Goal: Contribute content: Add original content to the website for others to see

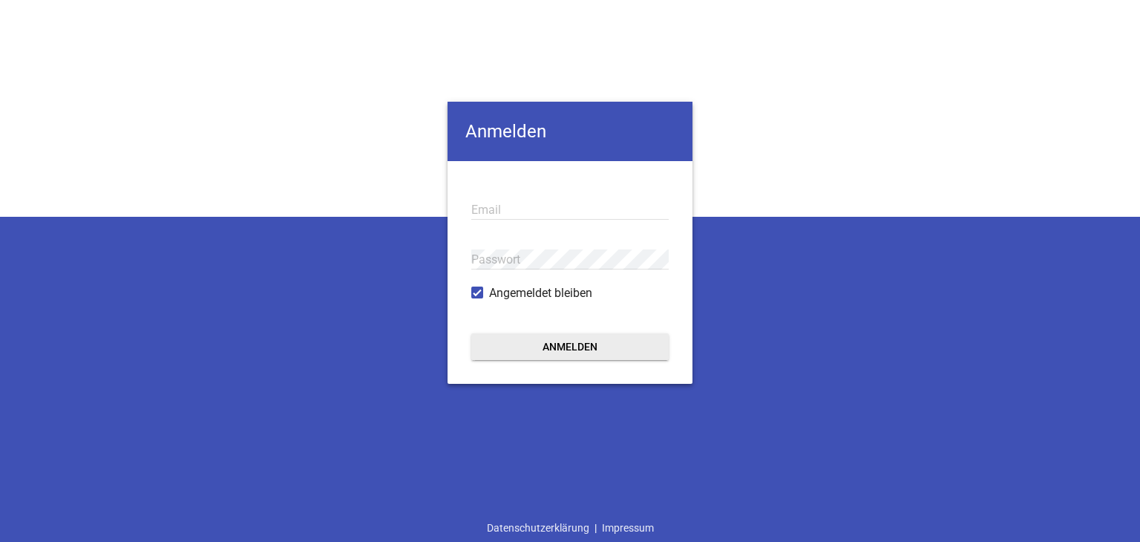
type input "[EMAIL_ADDRESS][PERSON_NAME][DOMAIN_NAME]"
click at [527, 348] on button "Anmelden" at bounding box center [569, 346] width 197 height 27
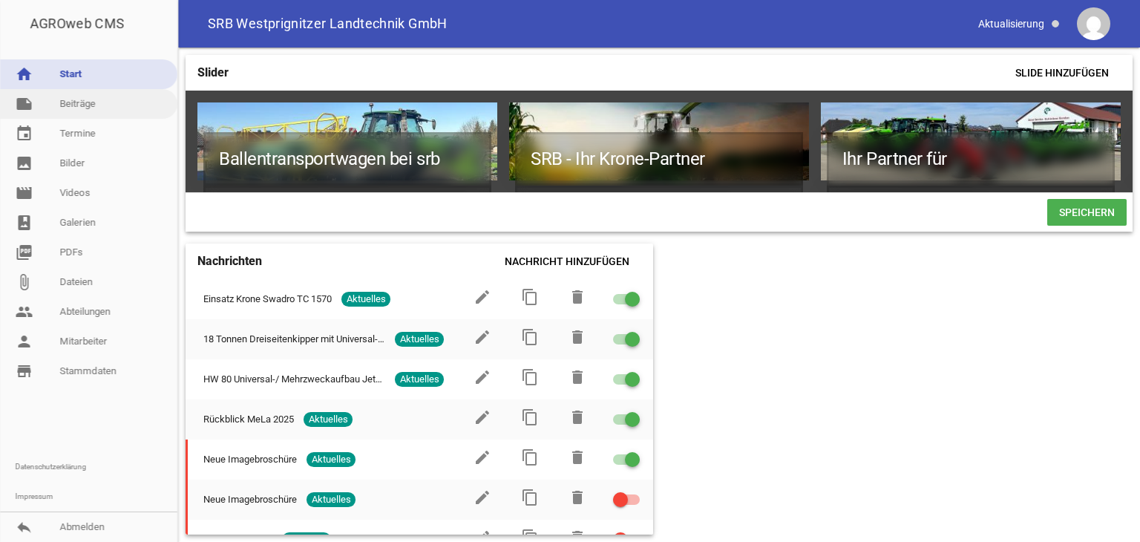
click at [88, 96] on link "note Beiträge" at bounding box center [88, 104] width 177 height 30
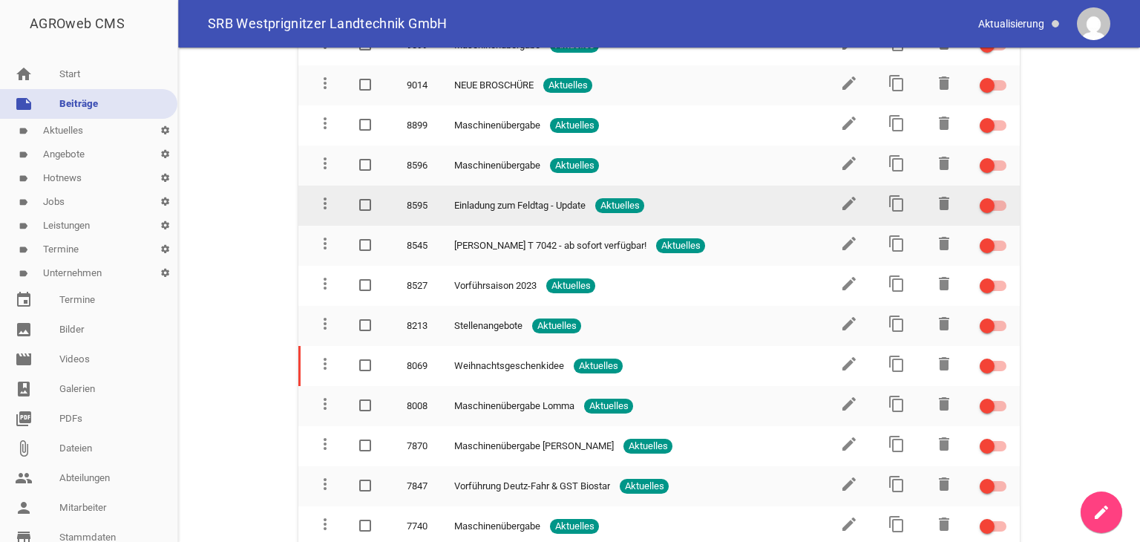
scroll to position [5183, 0]
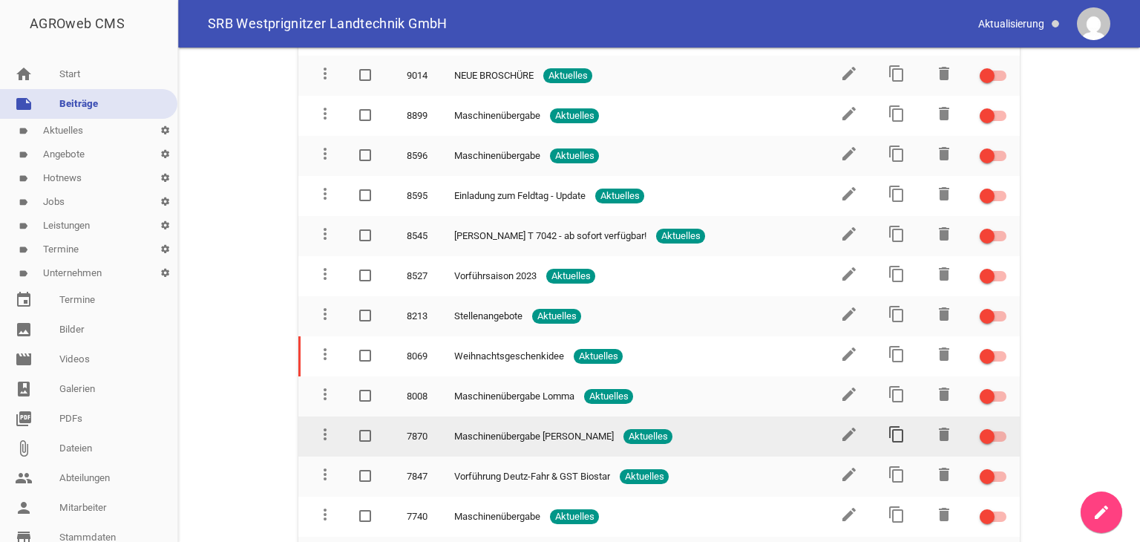
click at [890, 425] on icon "content_copy" at bounding box center [896, 434] width 18 height 18
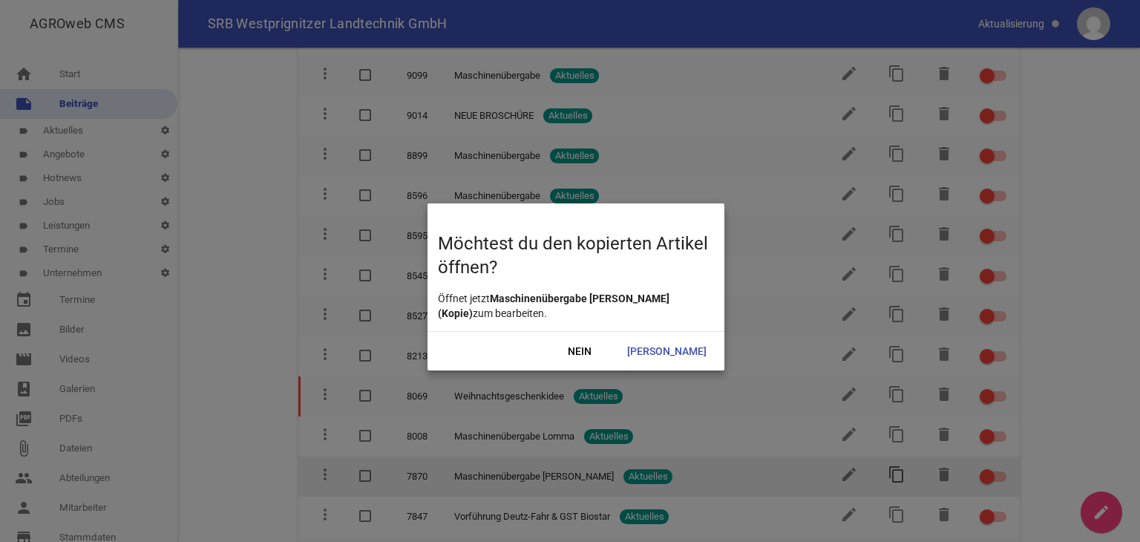
scroll to position [5223, 0]
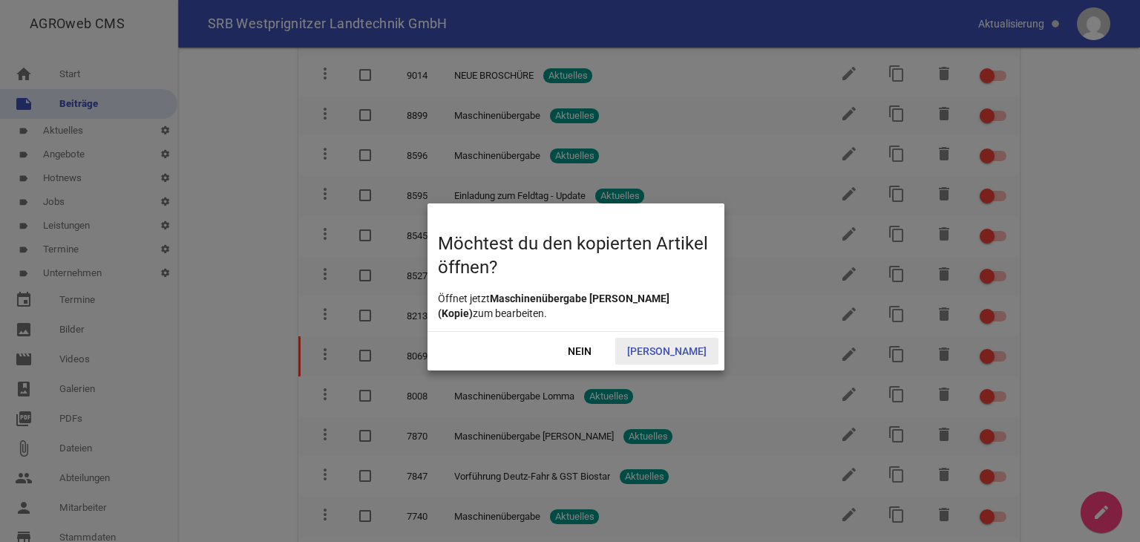
click at [687, 351] on span "Ja" at bounding box center [666, 351] width 103 height 27
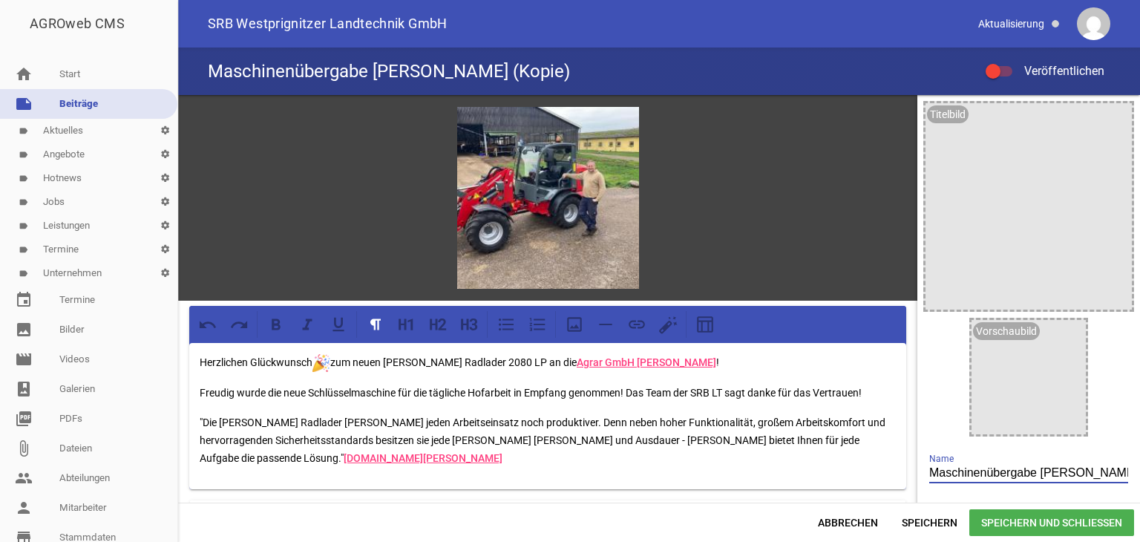
click at [1071, 468] on input "Maschinenübergabe Weidemann (Kopie)" at bounding box center [1028, 473] width 199 height 20
click at [998, 474] on input "mann (Kopie)" at bounding box center [1028, 473] width 199 height 20
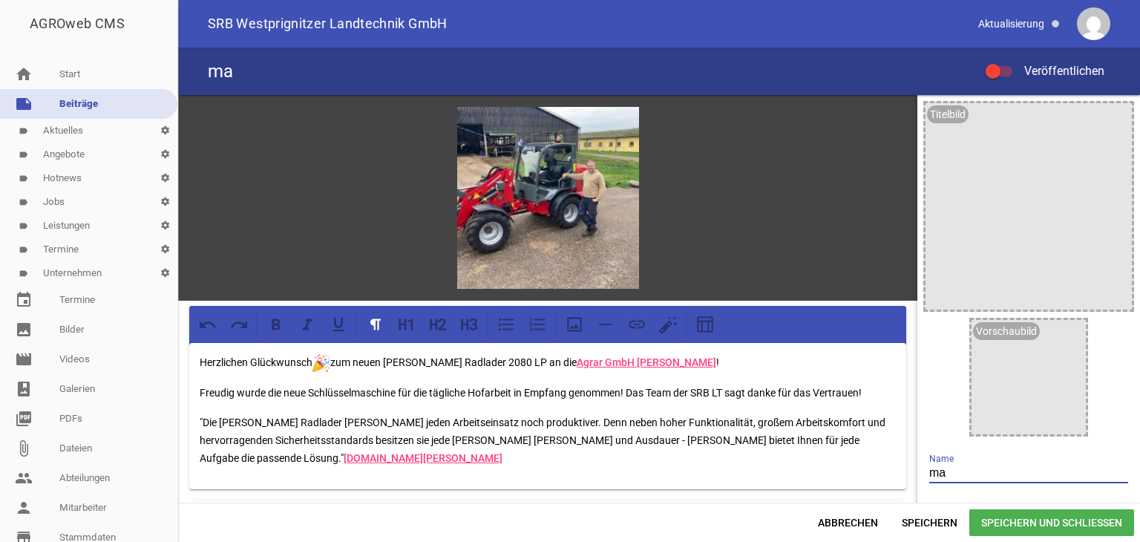
type input "m"
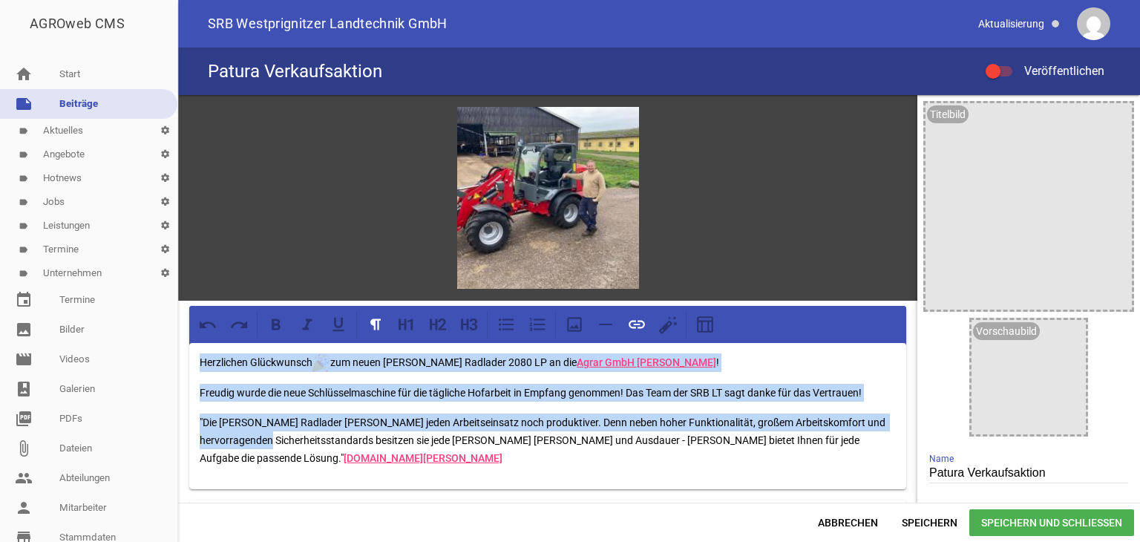
drag, startPoint x: 197, startPoint y: 359, endPoint x: 320, endPoint y: 445, distance: 150.3
click at [320, 445] on div "Herzlichen Glückwunsch zum neuen Weidemann Radlader 2080 LP an die Agrar GmbH S…" at bounding box center [547, 416] width 717 height 146
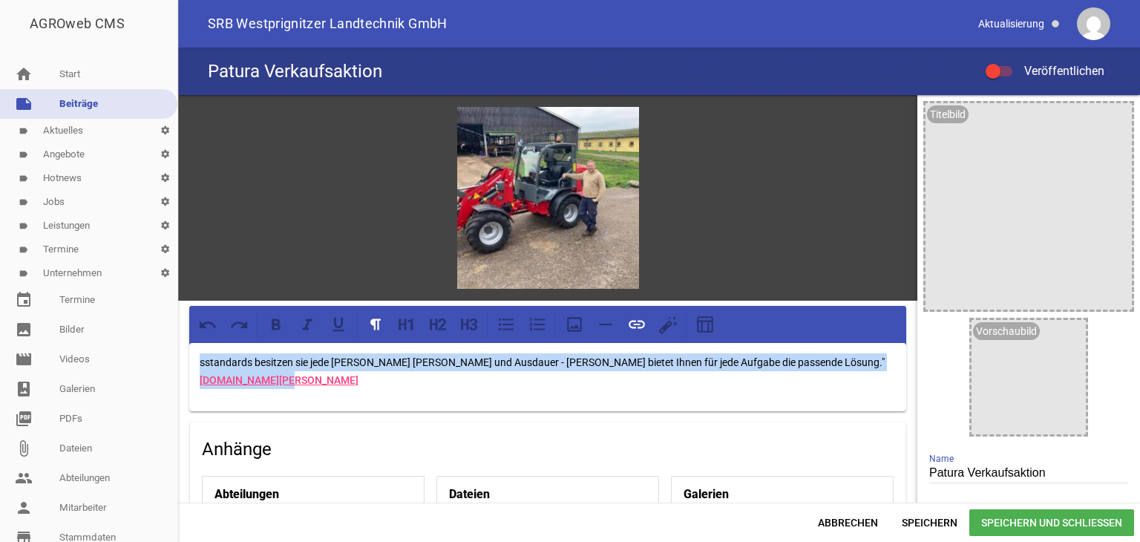
drag, startPoint x: 199, startPoint y: 357, endPoint x: 867, endPoint y: 369, distance: 667.9
click at [867, 369] on div "sstandards besitzen sie jede Menge Kraft und Ausdauer - Weidemann bietet Ihnen …" at bounding box center [547, 377] width 717 height 68
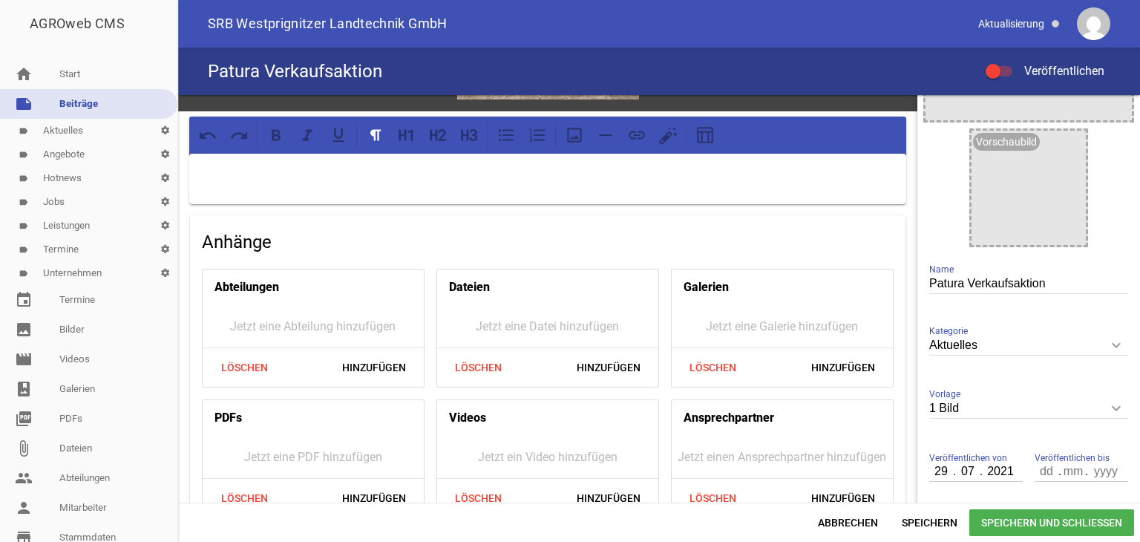
scroll to position [223, 0]
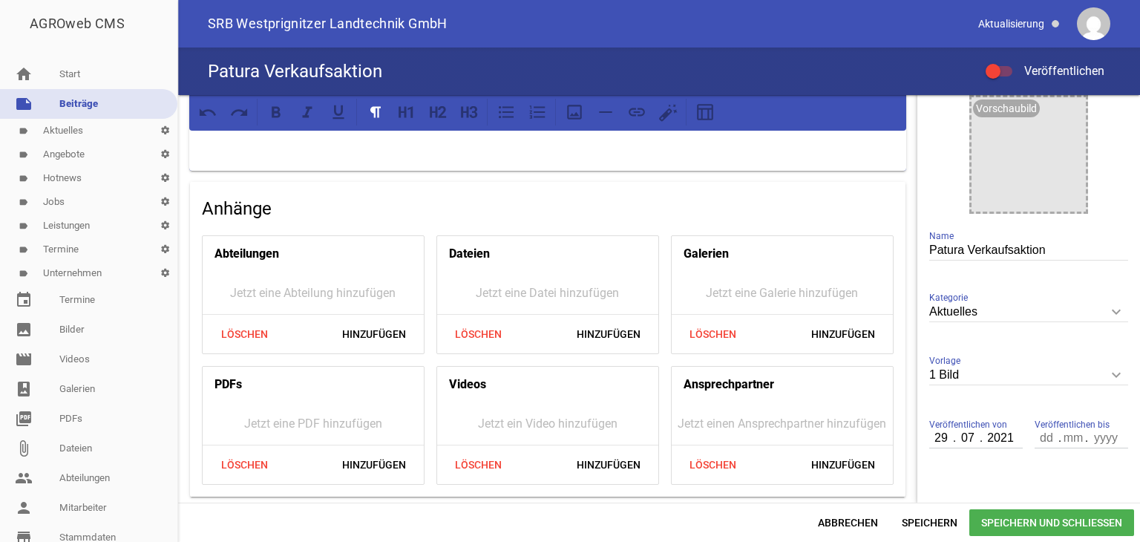
click at [1107, 374] on icon "keyboard_arrow_down" at bounding box center [1116, 375] width 24 height 24
click at [1107, 374] on input "1 Bild" at bounding box center [1028, 375] width 199 height 20
click at [974, 449] on li "1 Bild" at bounding box center [1028, 445] width 199 height 36
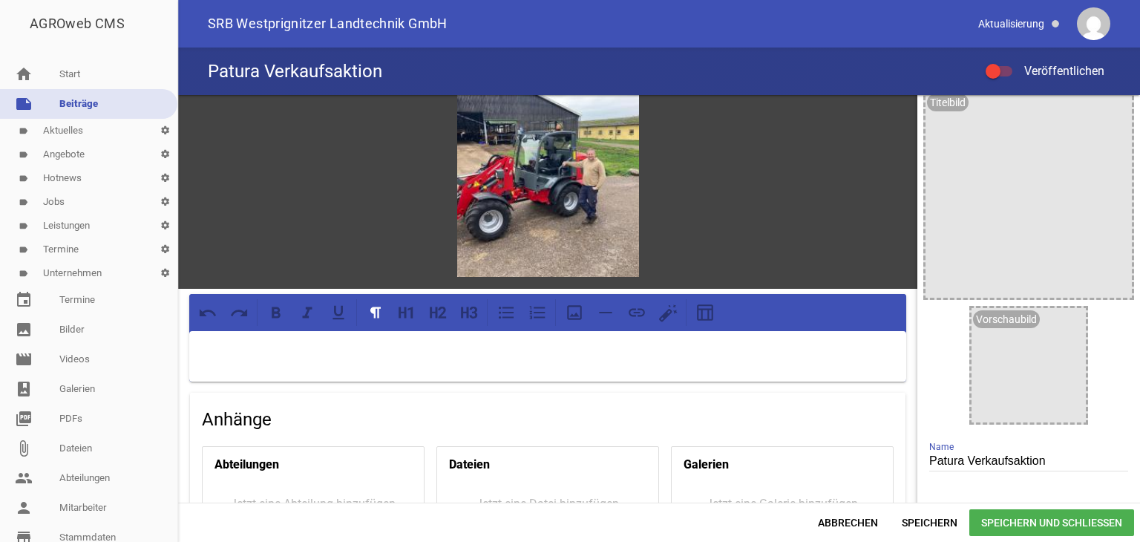
scroll to position [0, 0]
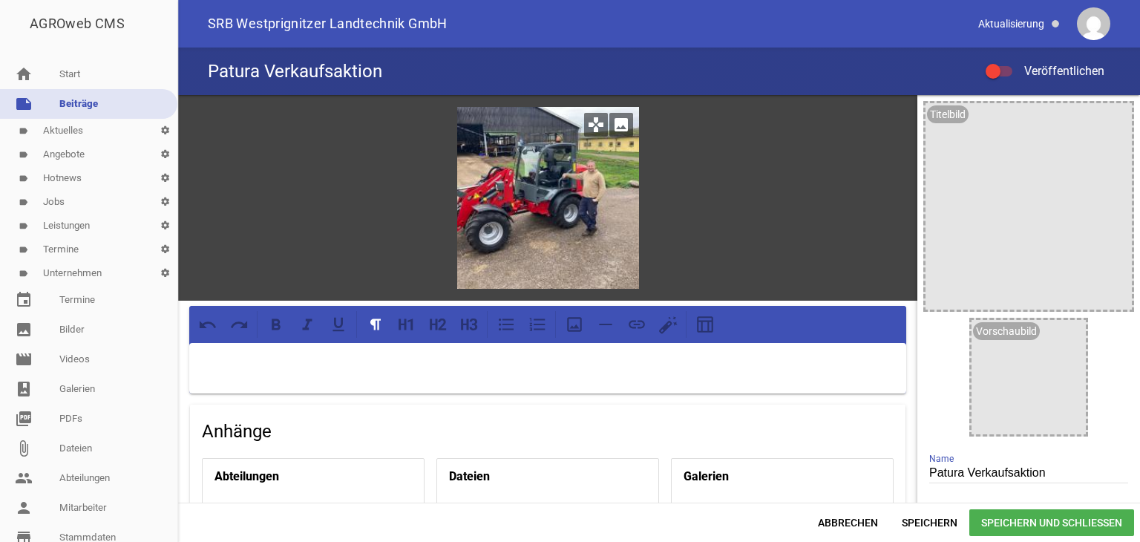
click at [617, 125] on icon "image" at bounding box center [621, 125] width 24 height 24
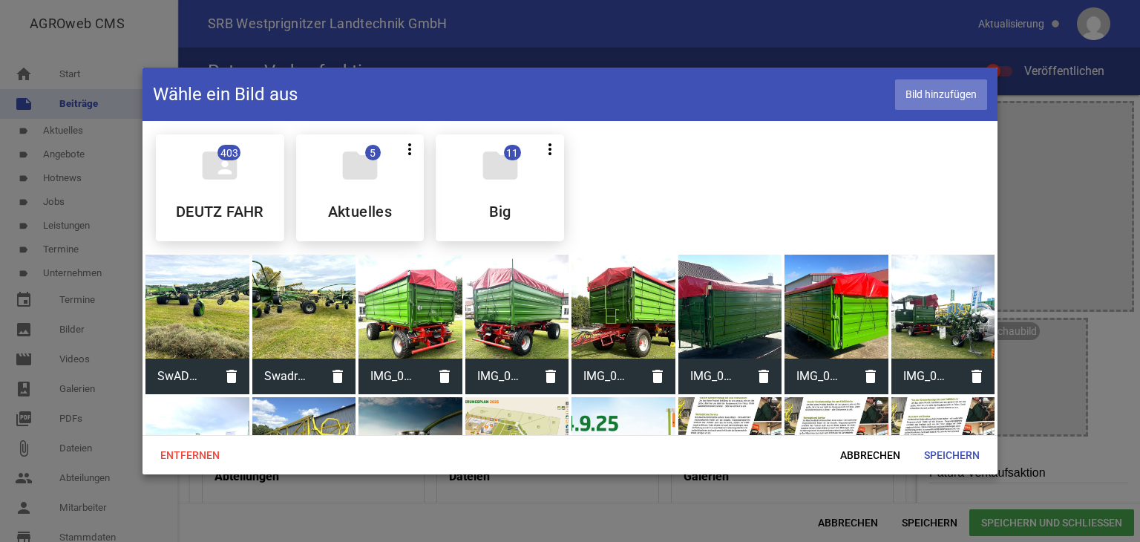
click at [948, 96] on span "Bild hinzufügen" at bounding box center [941, 94] width 92 height 30
click at [941, 450] on span "Speichern" at bounding box center [951, 454] width 79 height 27
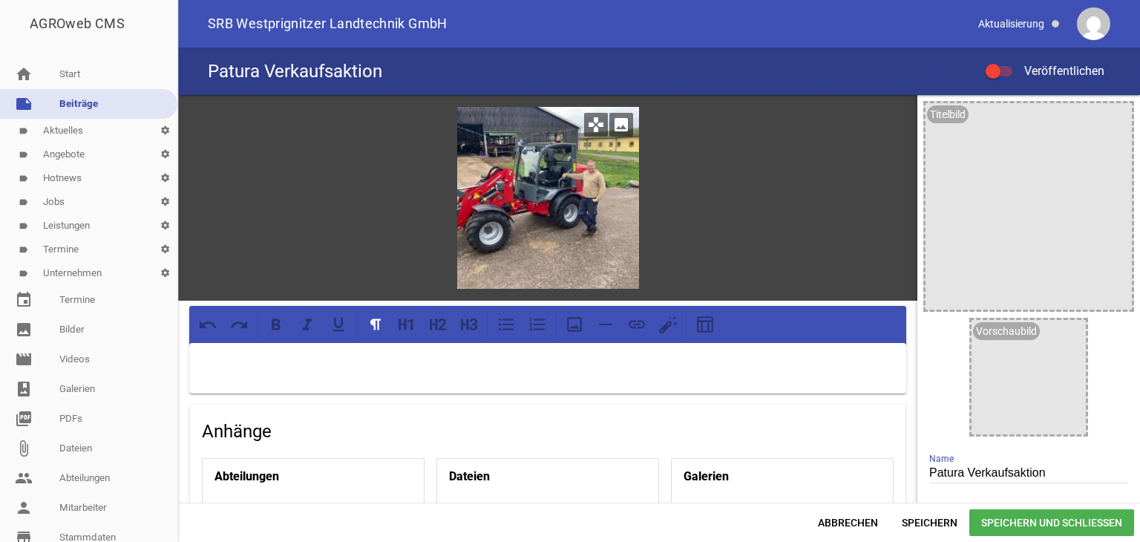
click at [616, 124] on icon "image" at bounding box center [621, 125] width 24 height 24
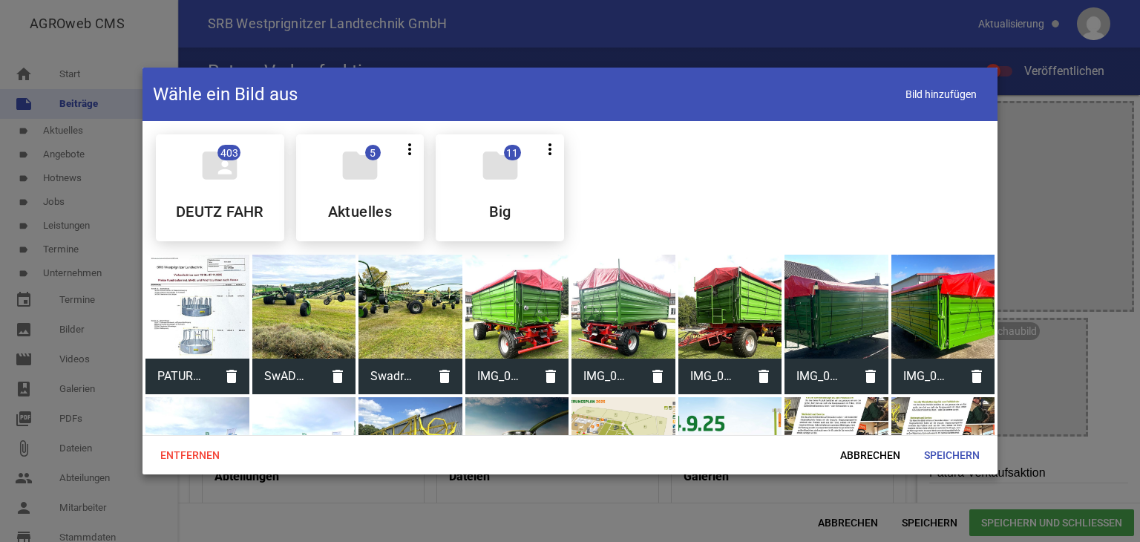
click at [214, 329] on div at bounding box center [197, 306] width 104 height 104
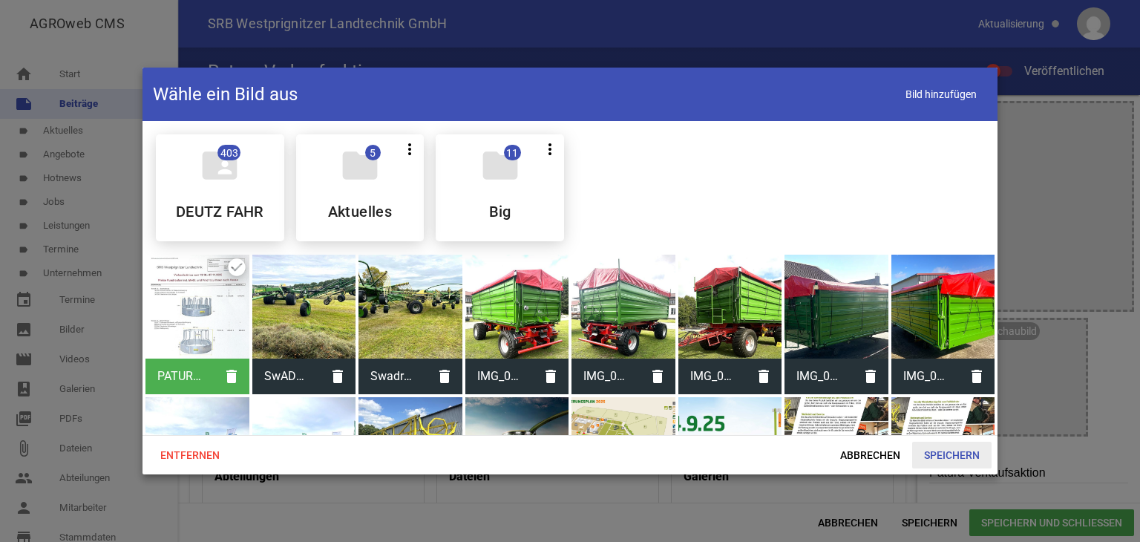
click at [953, 458] on span "Speichern" at bounding box center [951, 454] width 79 height 27
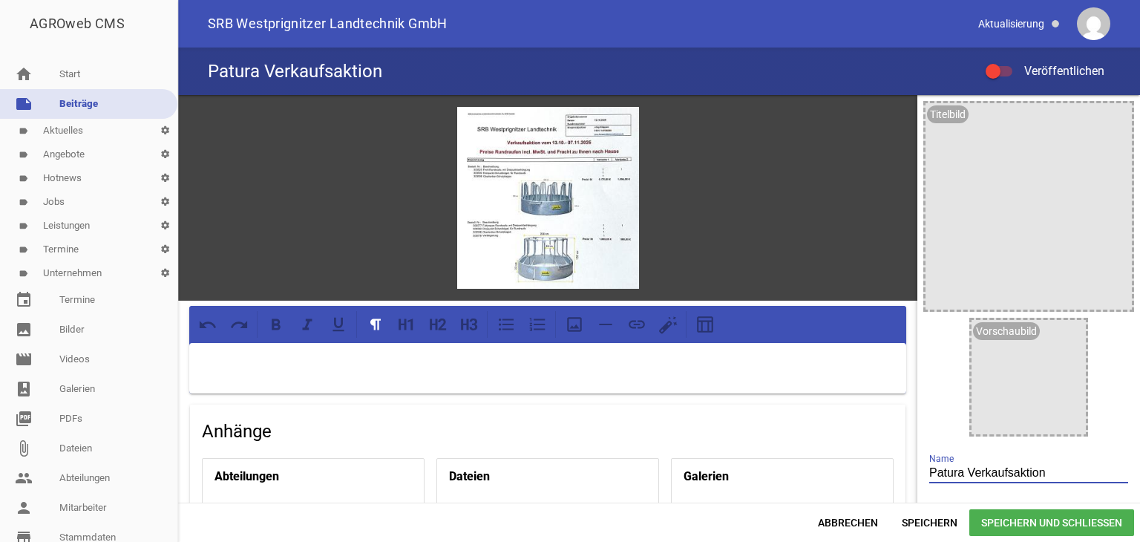
click at [1037, 473] on input "Patura Verkaufsaktion" at bounding box center [1028, 473] width 199 height 20
type input "Patura Verkaufsaktion vom 13.10. - 07.11. 25"
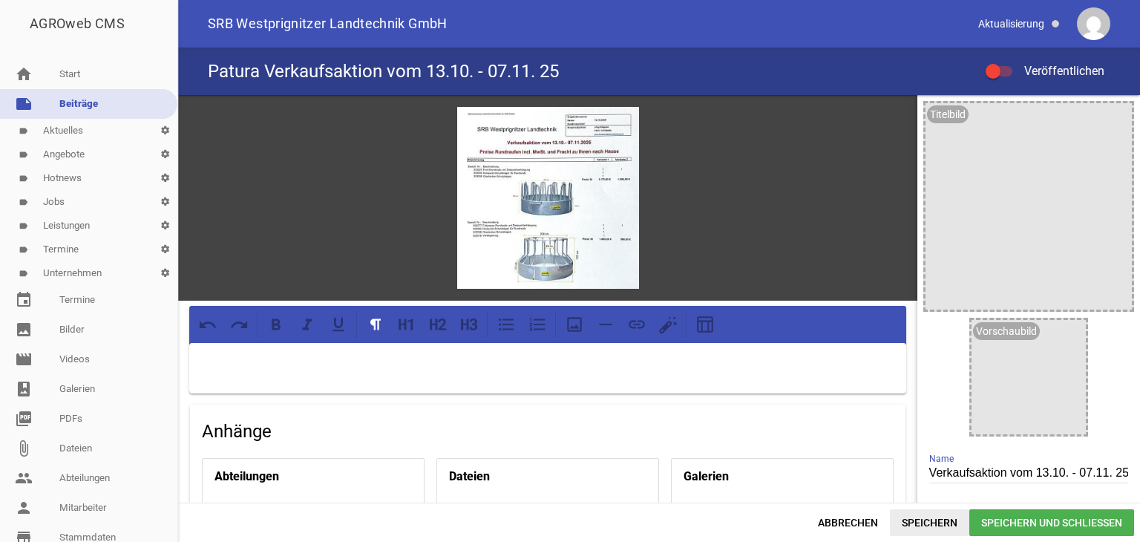
scroll to position [0, 0]
click at [929, 522] on span "Speichern" at bounding box center [929, 522] width 79 height 27
click at [1005, 69] on div at bounding box center [998, 71] width 27 height 10
click at [1006, 62] on input "Veröffentlichen" at bounding box center [1006, 62] width 0 height 0
click at [922, 523] on span "Speichern" at bounding box center [929, 522] width 79 height 27
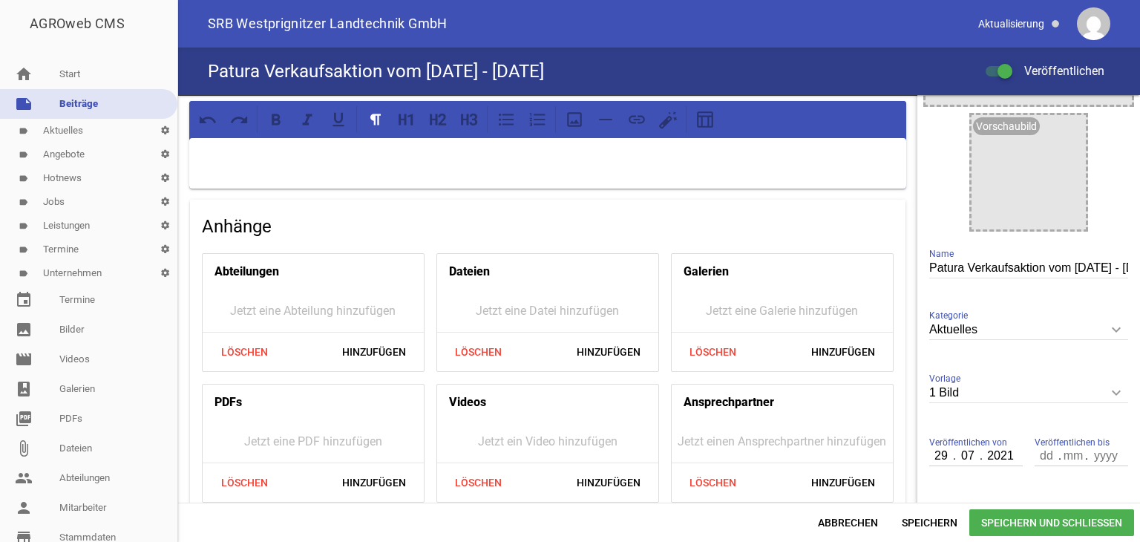
scroll to position [223, 0]
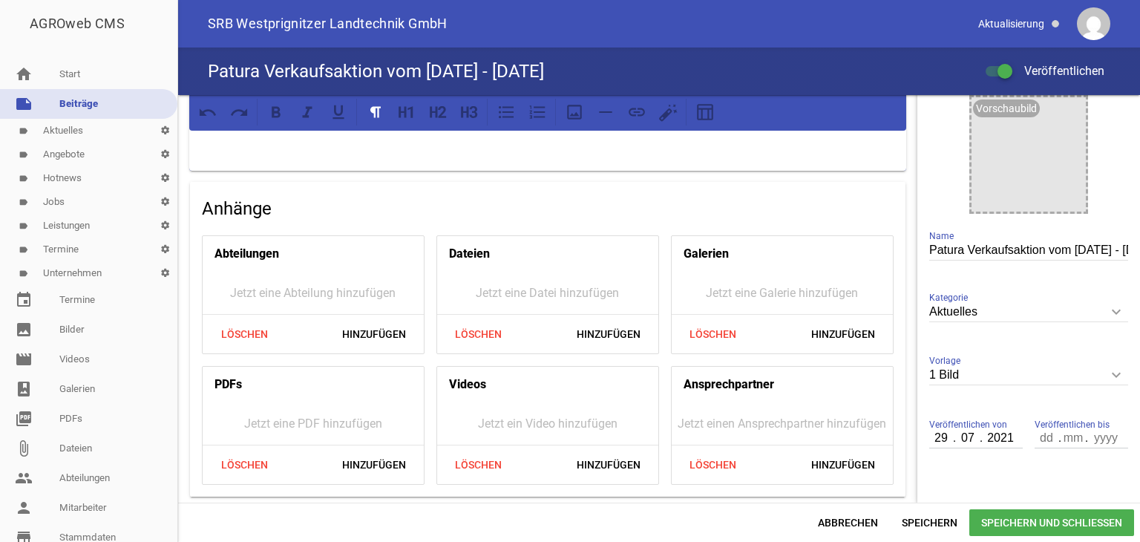
click at [1112, 373] on icon "keyboard_arrow_down" at bounding box center [1116, 375] width 24 height 24
click at [1112, 373] on input "1 Bild" at bounding box center [1028, 375] width 199 height 20
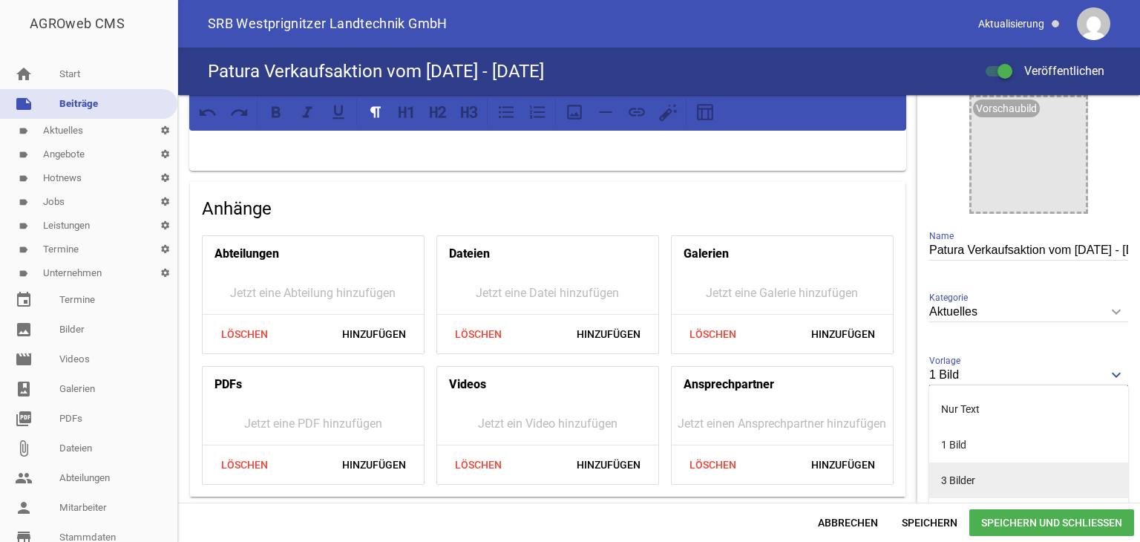
click at [979, 476] on li "3 Bilder" at bounding box center [1028, 480] width 199 height 36
type input "3 Bilder"
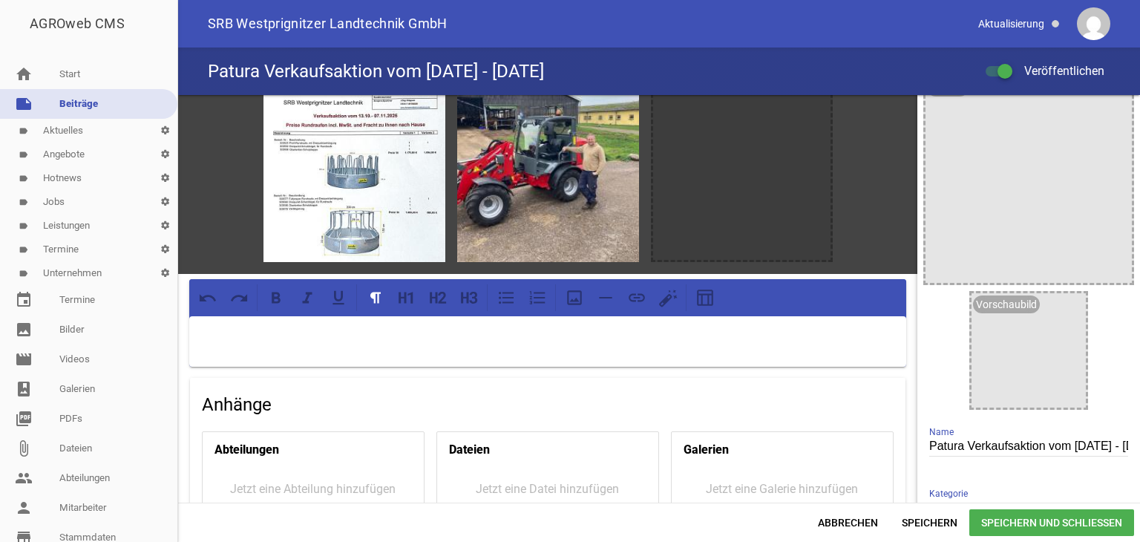
scroll to position [0, 0]
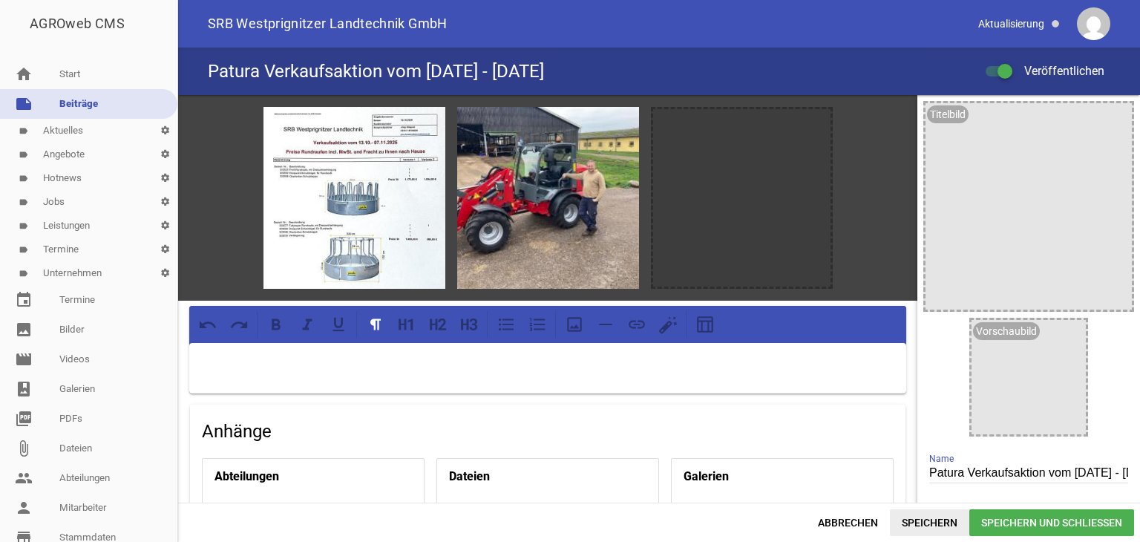
click at [902, 523] on span "Speichern" at bounding box center [929, 522] width 79 height 27
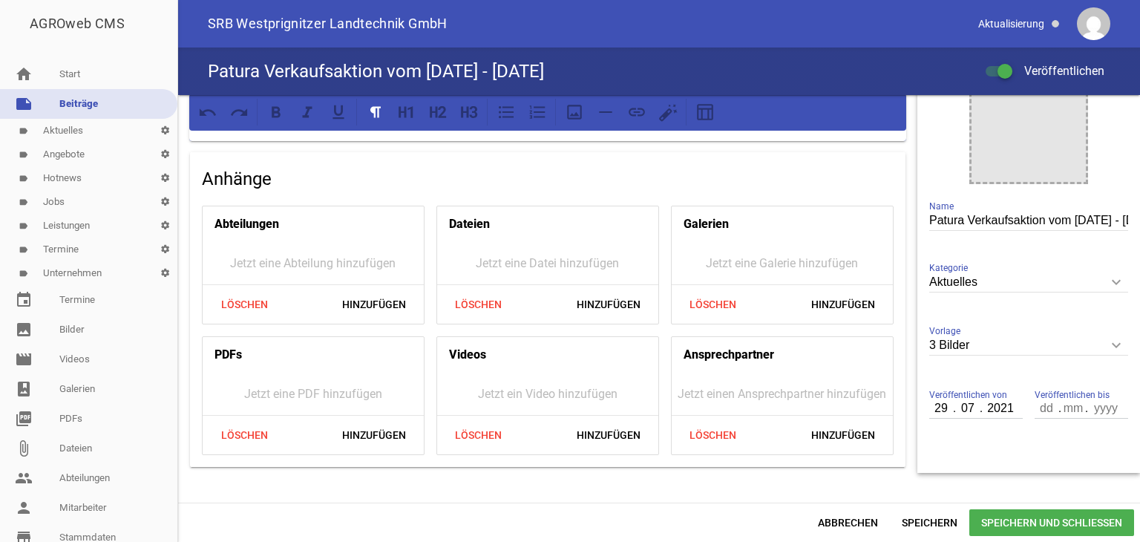
scroll to position [260, 0]
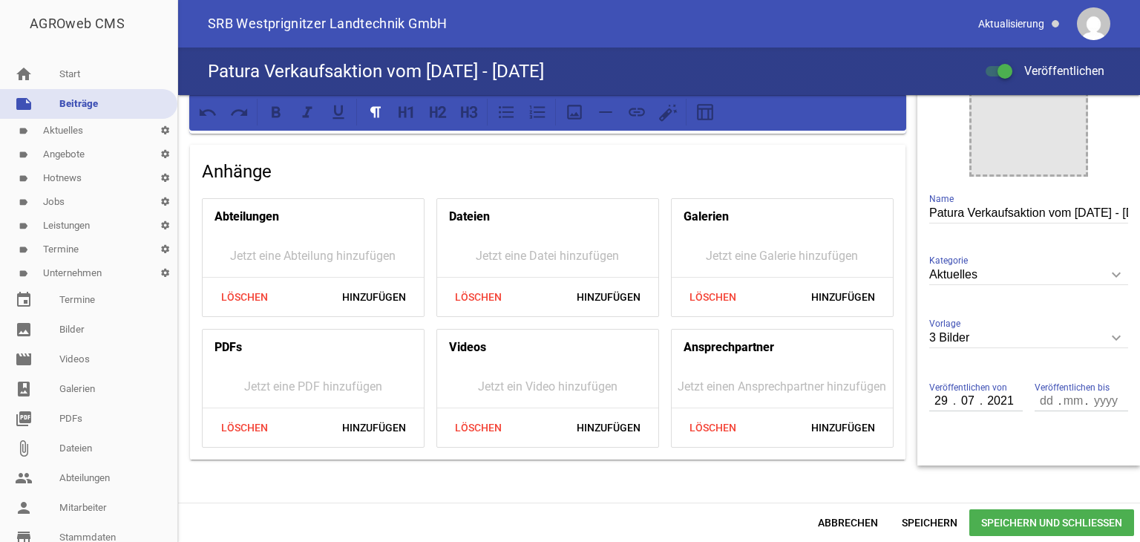
click at [1113, 336] on icon "keyboard_arrow_down" at bounding box center [1116, 338] width 24 height 24
click at [1113, 336] on input "3 Bilder" at bounding box center [1028, 338] width 199 height 20
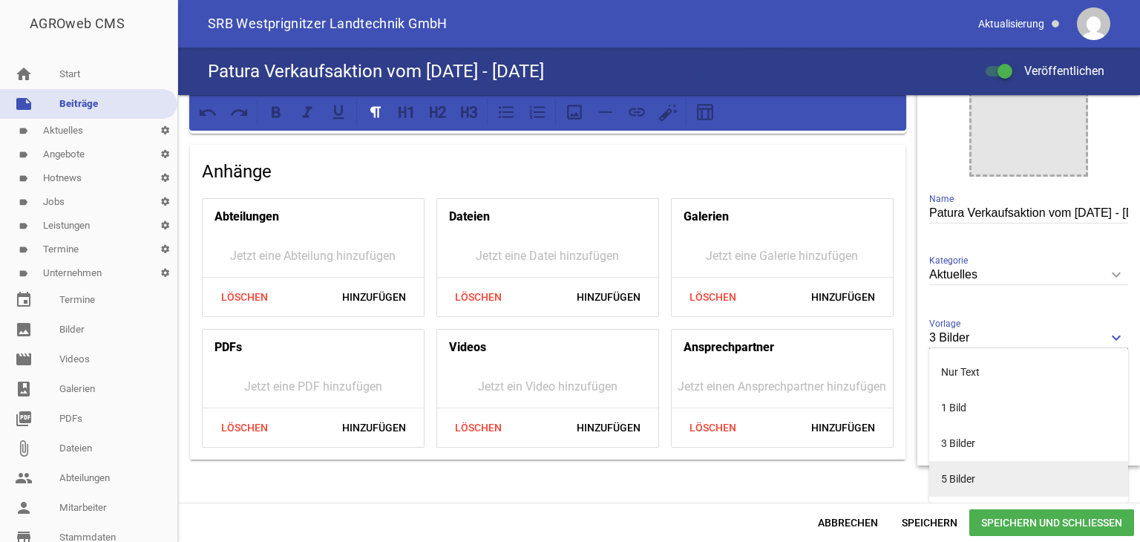
click at [965, 480] on li "5 Bilder" at bounding box center [1028, 479] width 199 height 36
type input "5 Bilder"
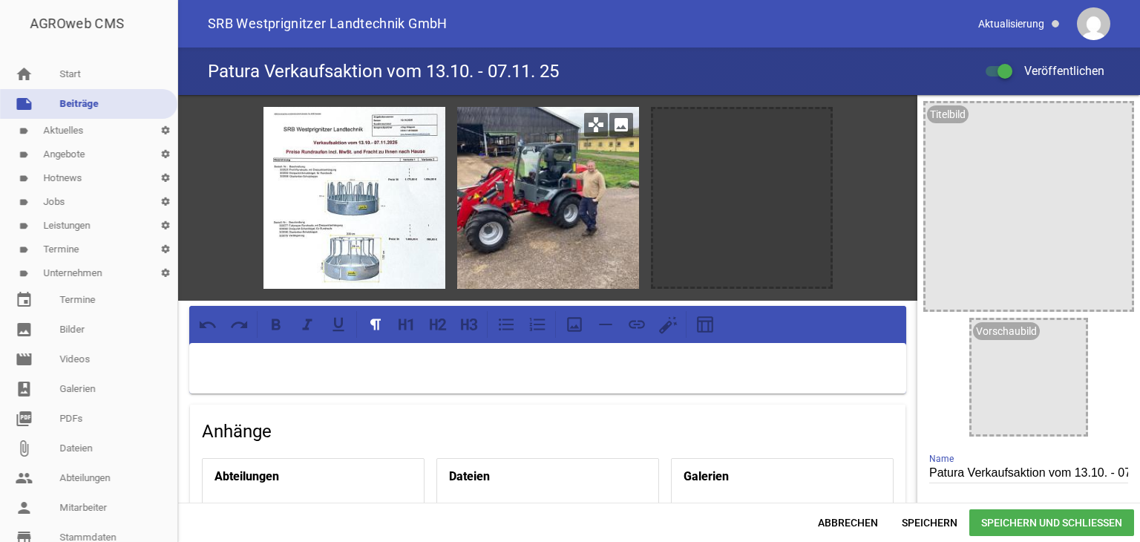
click at [615, 125] on icon "image" at bounding box center [621, 125] width 24 height 24
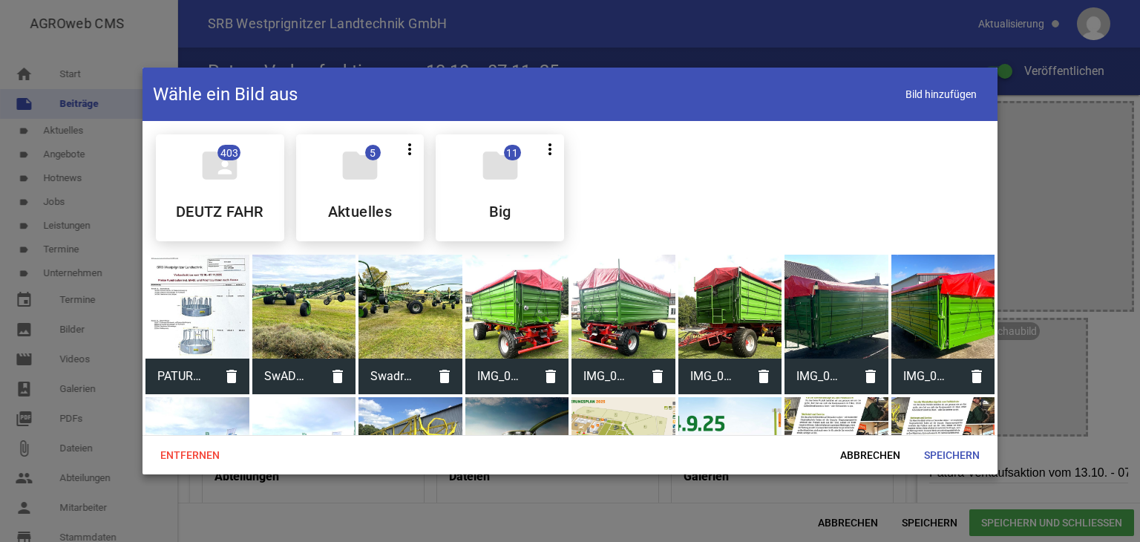
click at [197, 287] on div at bounding box center [197, 306] width 104 height 104
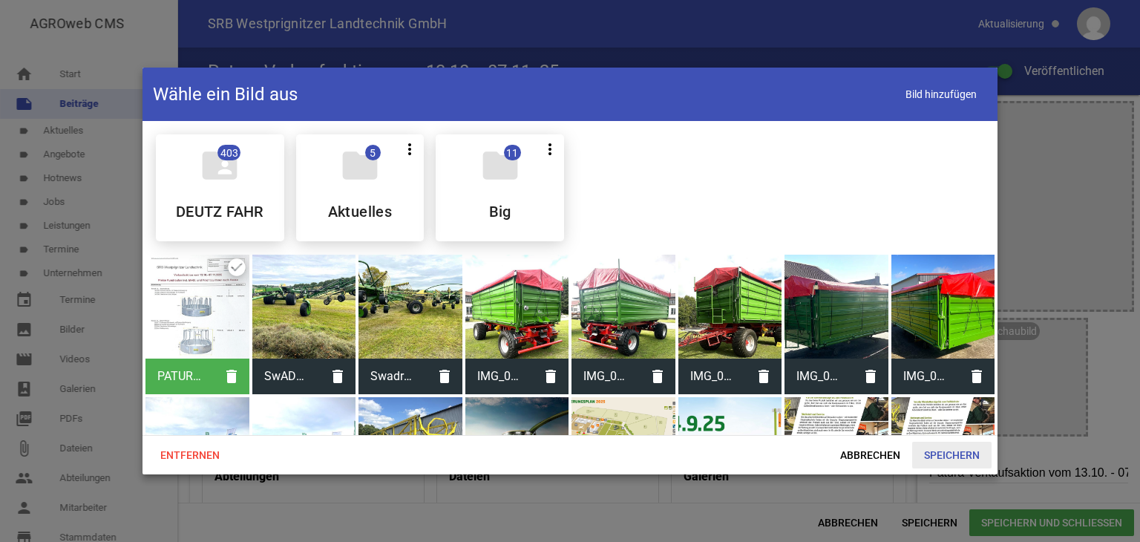
click at [947, 458] on span "Speichern" at bounding box center [951, 454] width 79 height 27
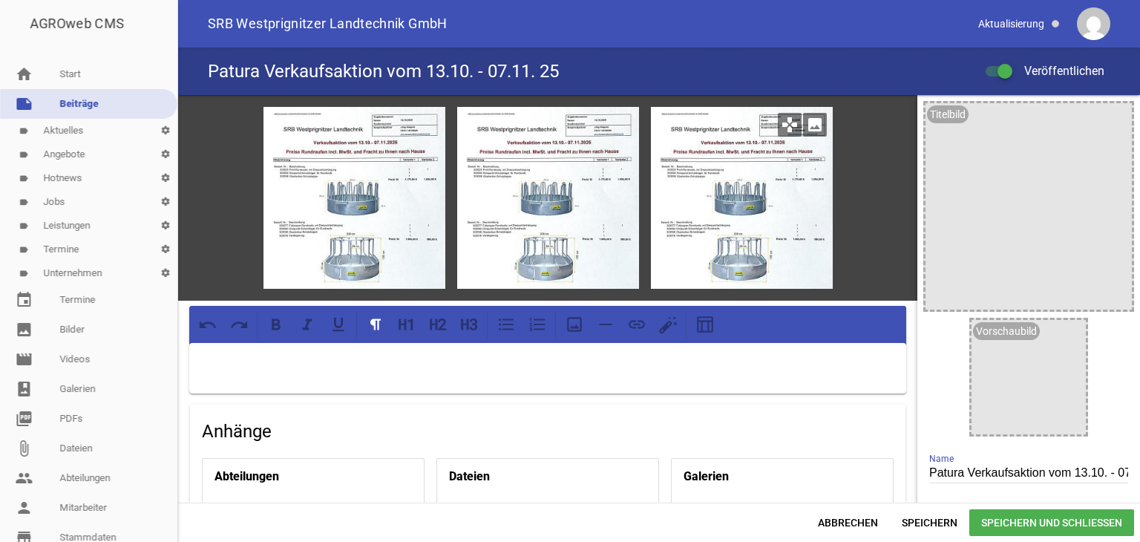
click at [808, 125] on icon "image" at bounding box center [815, 125] width 24 height 24
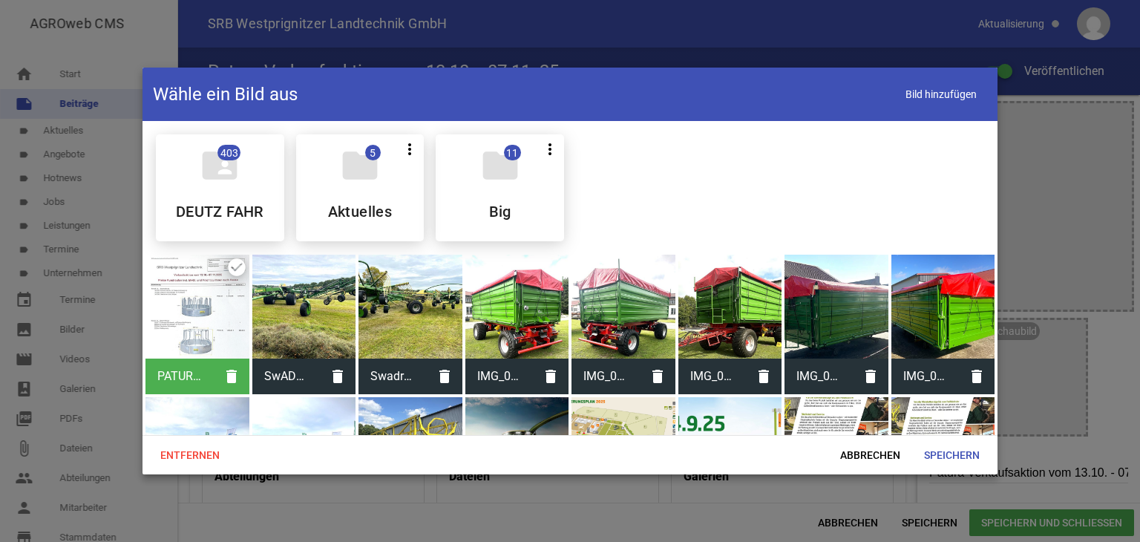
click at [302, 322] on div at bounding box center [304, 306] width 104 height 104
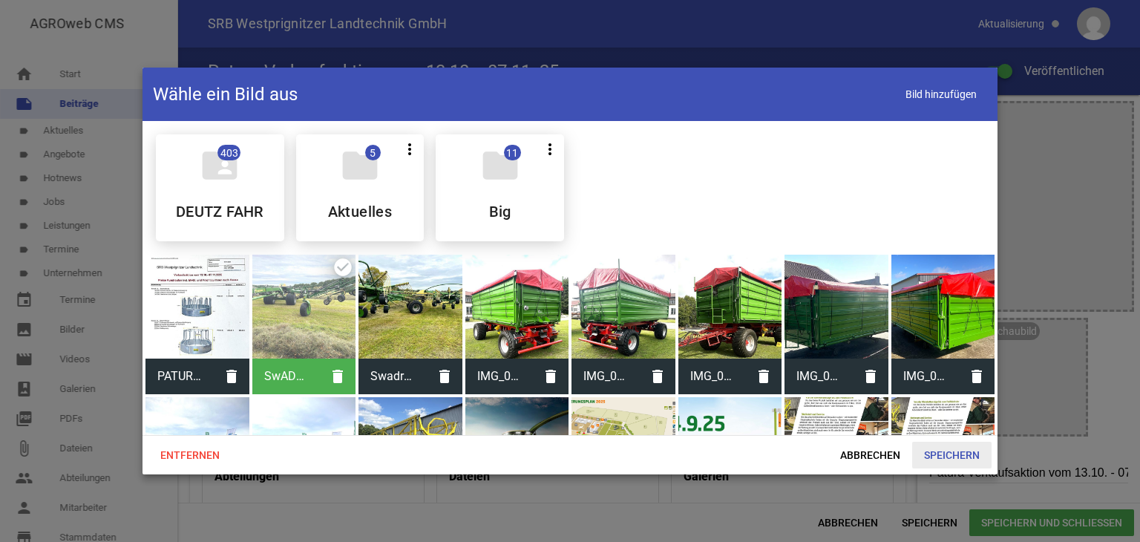
click at [966, 458] on span "Speichern" at bounding box center [951, 454] width 79 height 27
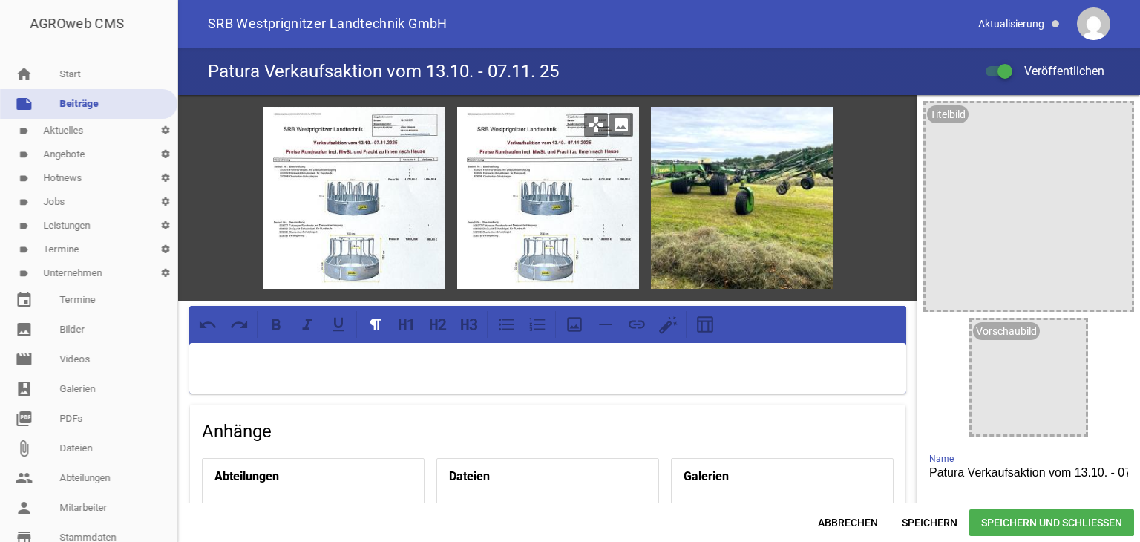
click at [616, 128] on icon "image" at bounding box center [621, 125] width 24 height 24
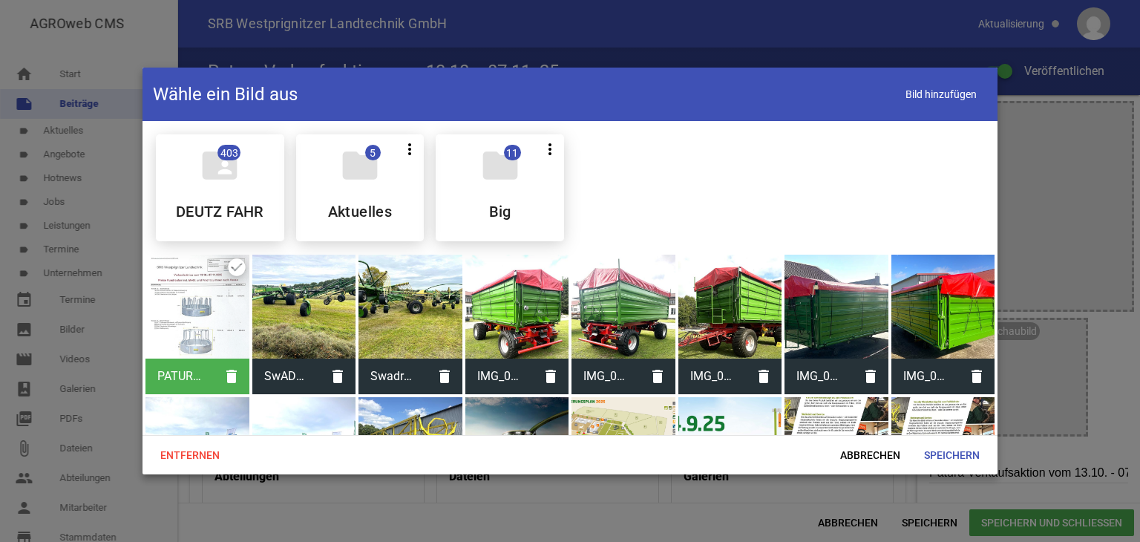
click at [505, 325] on div at bounding box center [517, 306] width 104 height 104
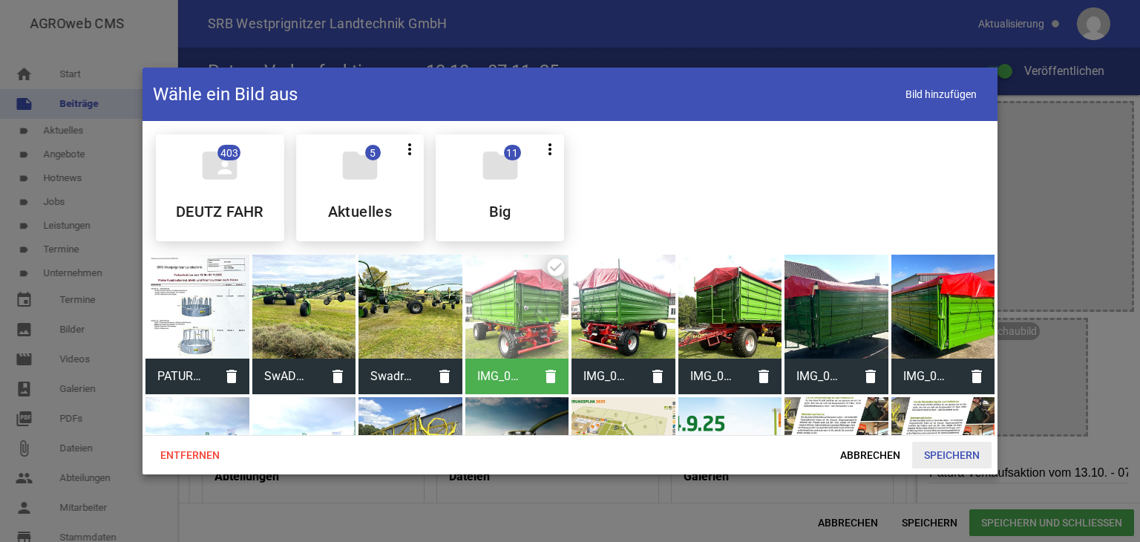
click at [947, 454] on span "Speichern" at bounding box center [951, 454] width 79 height 27
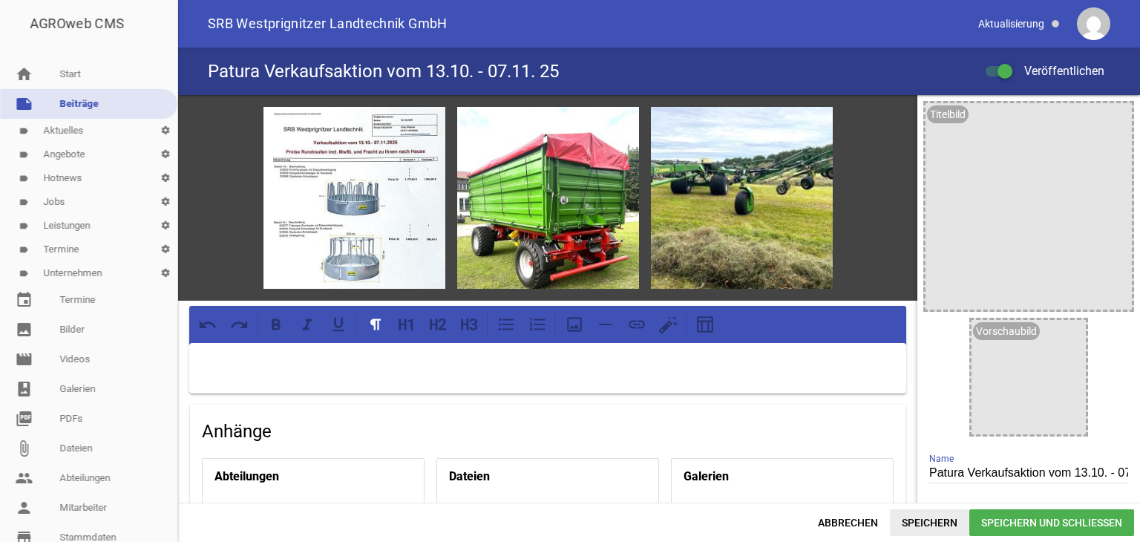
click at [927, 525] on span "Speichern" at bounding box center [929, 522] width 79 height 27
click at [995, 67] on div at bounding box center [998, 71] width 27 height 10
click at [1006, 62] on input "Veröffentlichen" at bounding box center [1006, 62] width 0 height 0
click at [924, 526] on span "Speichern" at bounding box center [929, 522] width 79 height 27
click at [1011, 70] on div at bounding box center [998, 71] width 27 height 10
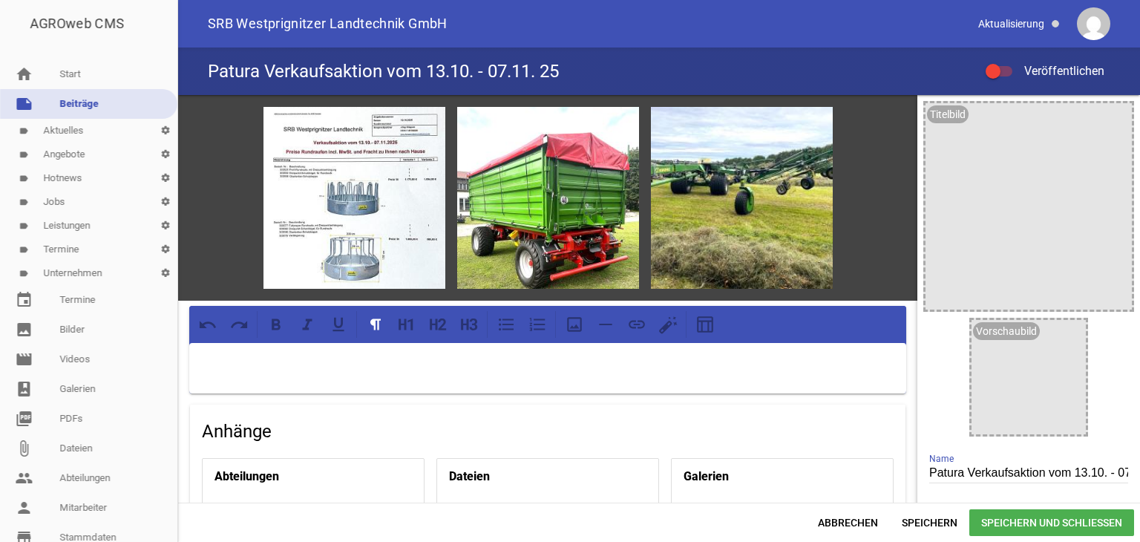
click at [1006, 62] on input "Veröffentlichen" at bounding box center [1006, 62] width 0 height 0
click at [922, 517] on span "Speichern" at bounding box center [929, 522] width 79 height 27
drag, startPoint x: 994, startPoint y: 71, endPoint x: 985, endPoint y: 79, distance: 12.2
click at [994, 70] on div at bounding box center [998, 71] width 27 height 10
click at [1006, 62] on input "Veröffentlichen" at bounding box center [1006, 62] width 0 height 0
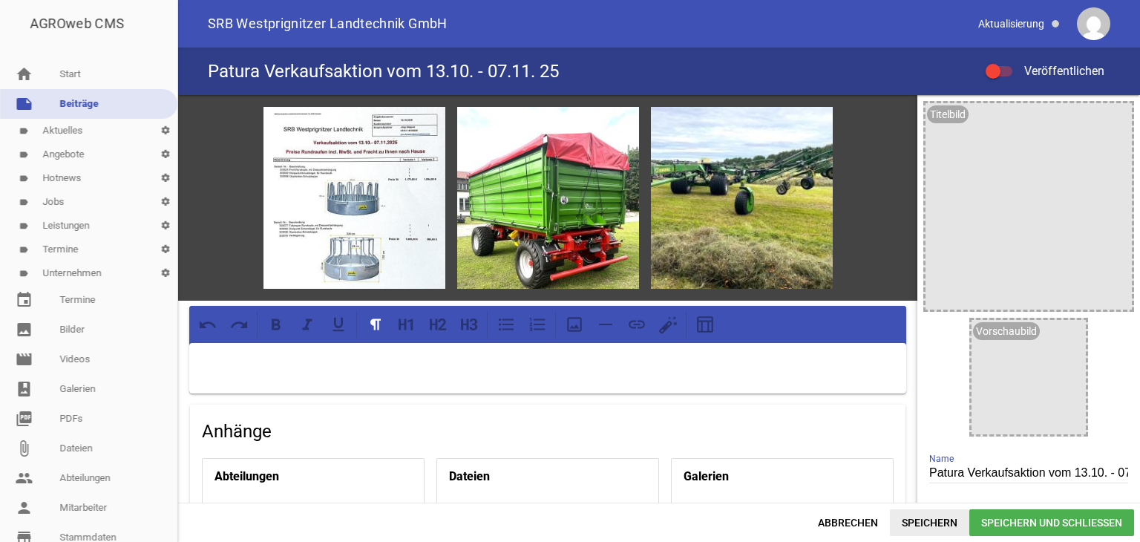
click at [929, 518] on span "Speichern" at bounding box center [929, 522] width 79 height 27
click at [88, 128] on link "label Aktuelles settings" at bounding box center [88, 131] width 177 height 24
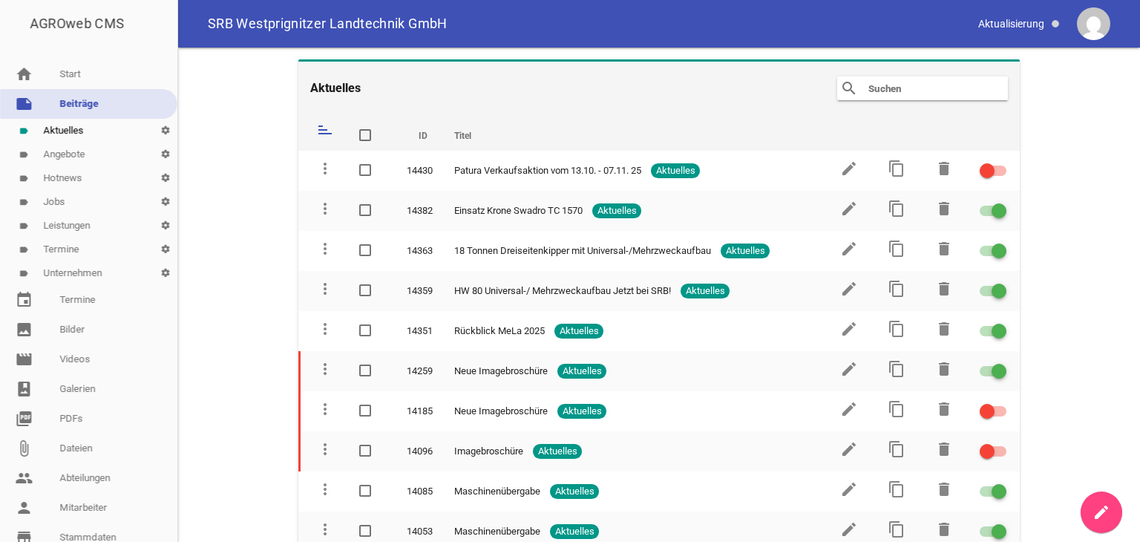
click at [59, 128] on link "label Aktuelles settings" at bounding box center [88, 131] width 177 height 24
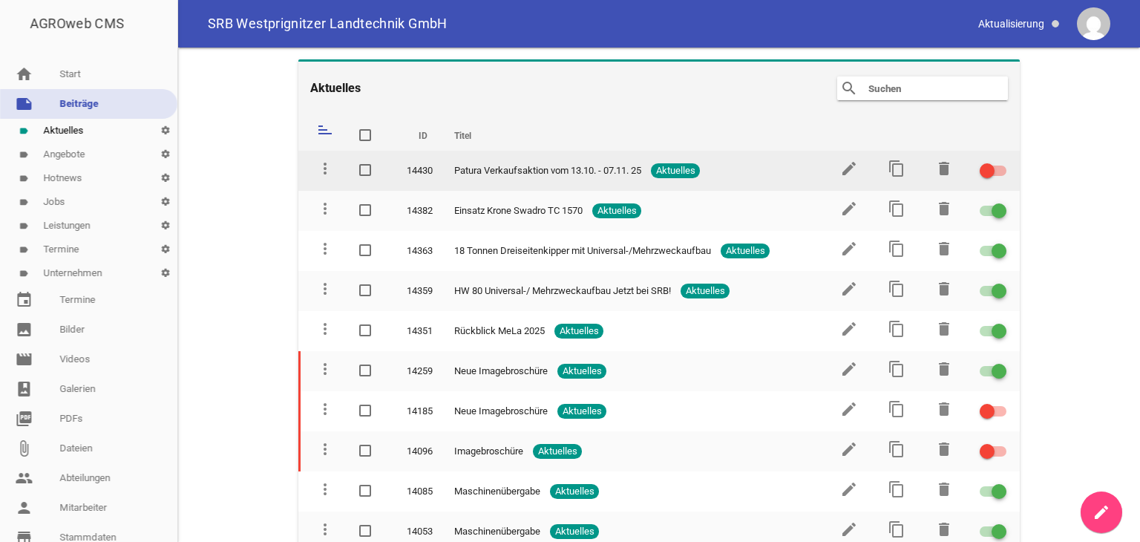
click at [985, 167] on div at bounding box center [986, 170] width 15 height 15
click at [1002, 162] on input "checkbox" at bounding box center [1002, 162] width 0 height 0
click at [991, 166] on div at bounding box center [998, 170] width 15 height 15
click at [1002, 162] on input "checkbox" at bounding box center [1002, 162] width 0 height 0
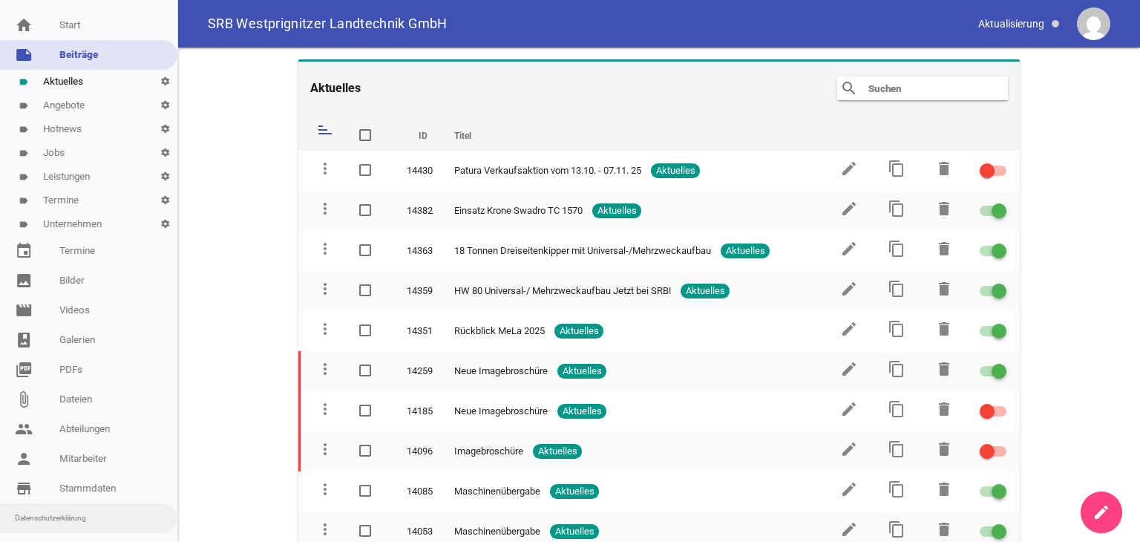
scroll to position [100, 0]
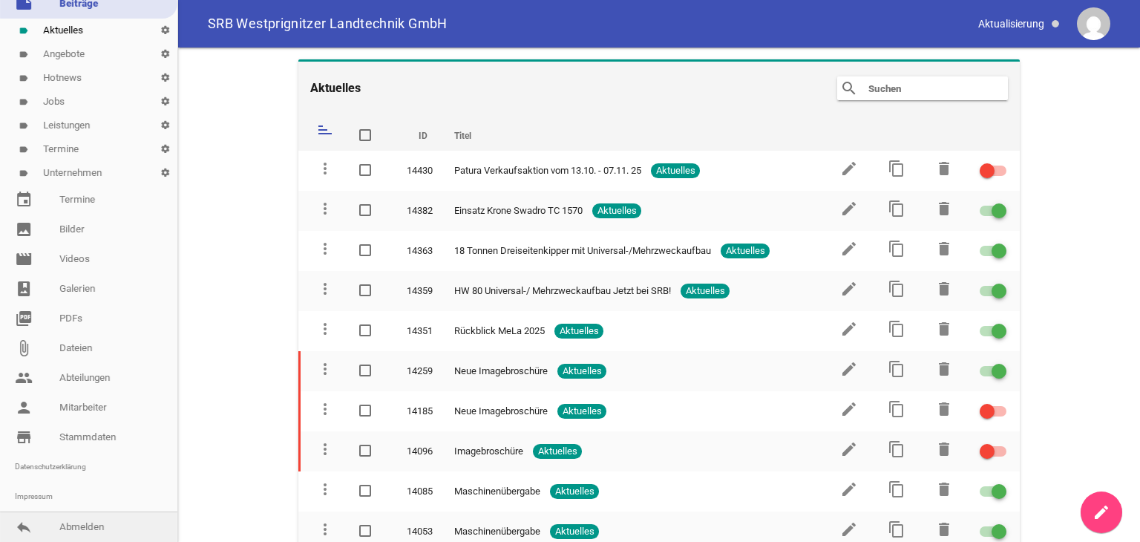
click at [68, 526] on link "reply Abmelden" at bounding box center [88, 527] width 177 height 30
